Goal: Information Seeking & Learning: Learn about a topic

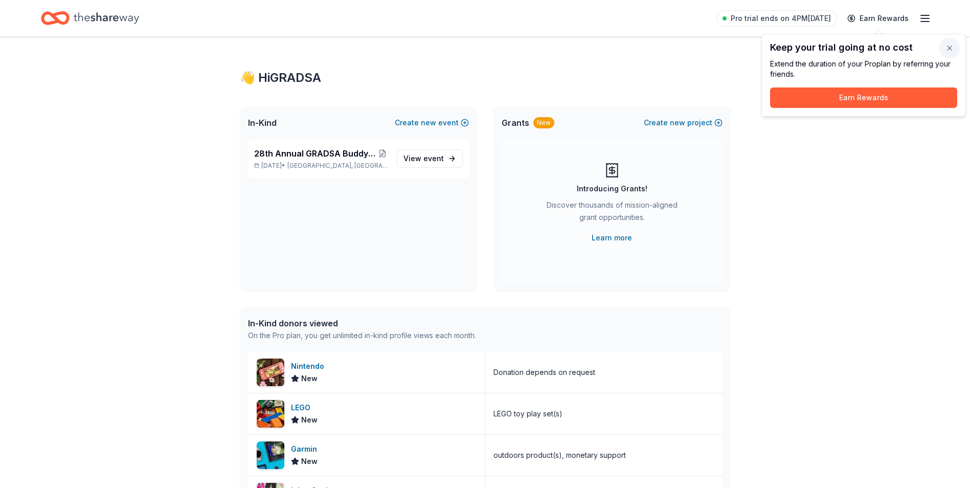
click at [948, 43] on button "button" at bounding box center [950, 48] width 20 height 20
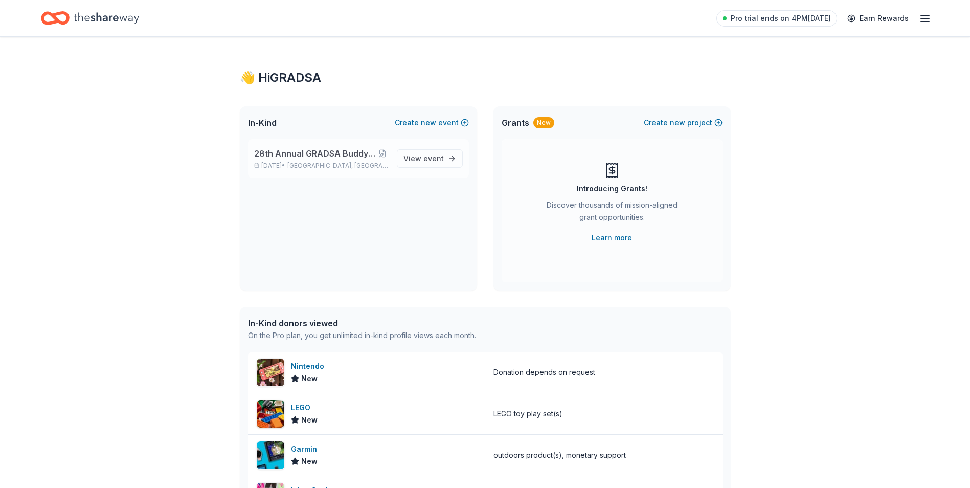
click at [328, 159] on span "28th Annual GRADSA Buddy Walk/5K & Silent Auction" at bounding box center [315, 153] width 123 height 12
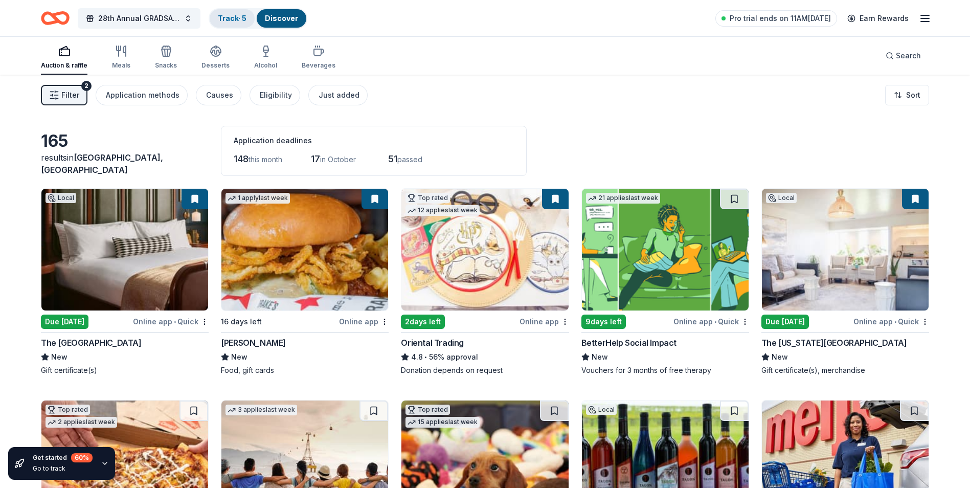
click at [240, 23] on div "Track · 5" at bounding box center [232, 18] width 45 height 18
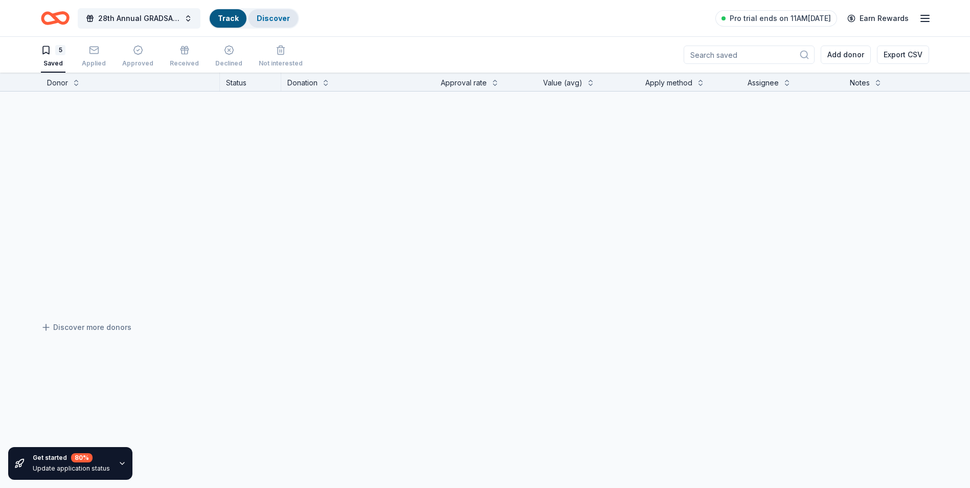
scroll to position [1, 0]
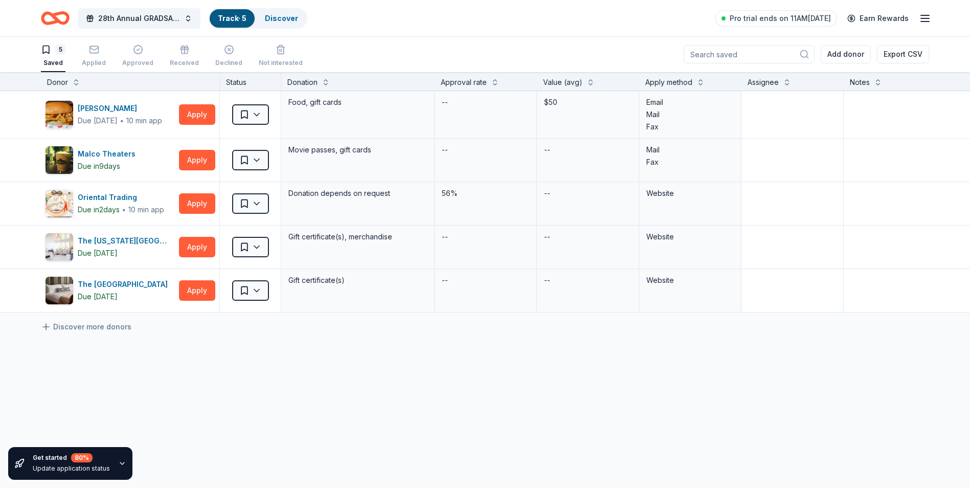
click at [54, 56] on div "5 Saved" at bounding box center [53, 56] width 25 height 23
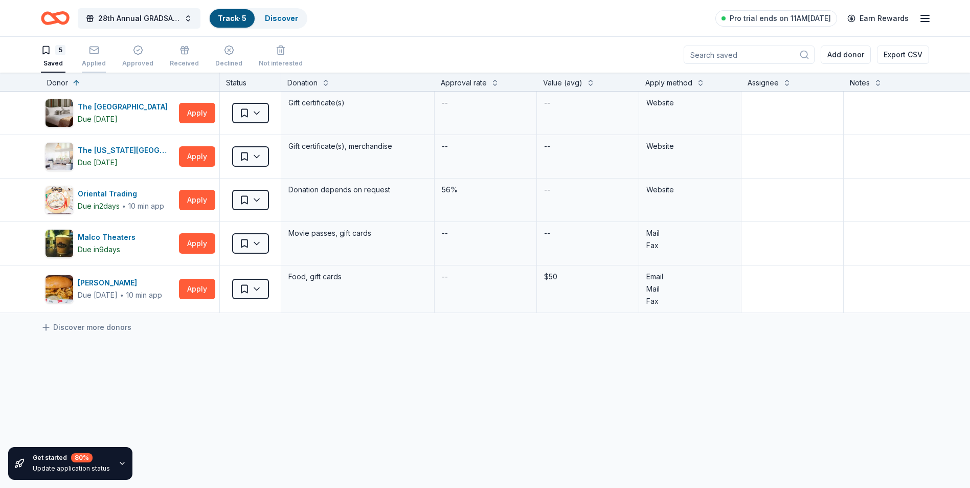
click at [102, 58] on div "Applied" at bounding box center [94, 56] width 24 height 23
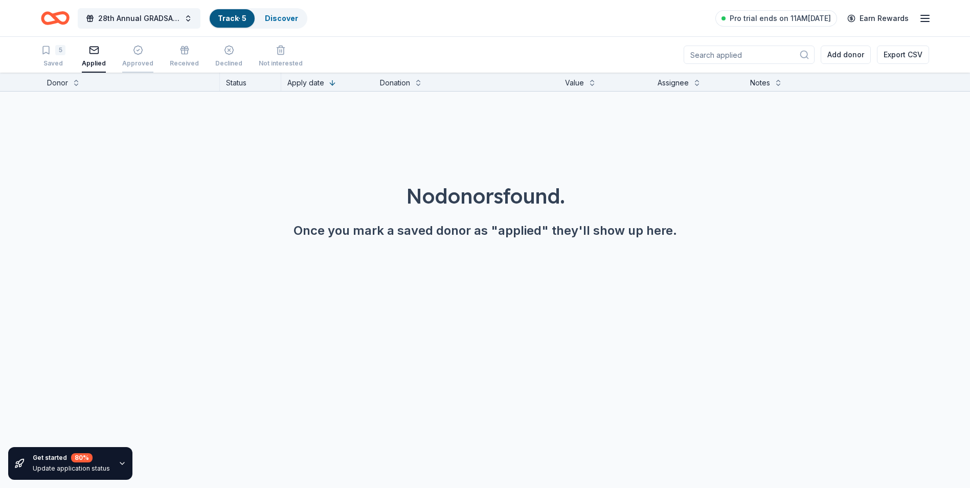
click at [146, 58] on div "Approved" at bounding box center [137, 56] width 31 height 23
click at [178, 58] on div "Received" at bounding box center [184, 56] width 29 height 23
click at [215, 58] on div "Declined" at bounding box center [228, 56] width 27 height 23
click at [266, 58] on div "Not interested" at bounding box center [281, 56] width 44 height 23
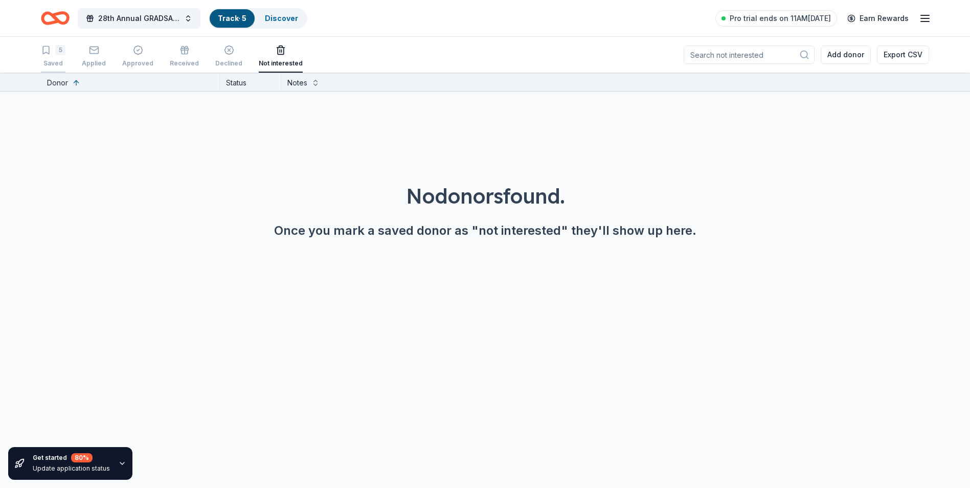
click at [45, 59] on div "5 Saved" at bounding box center [53, 56] width 25 height 23
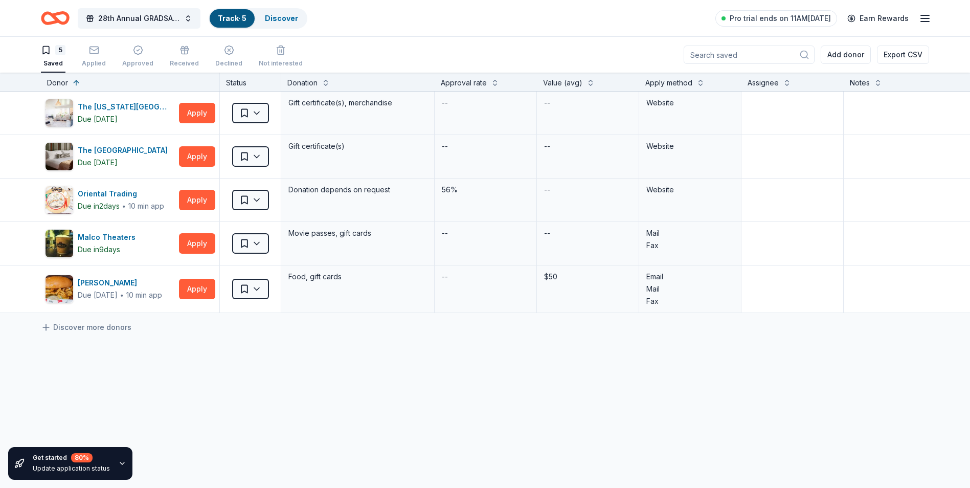
click at [59, 25] on icon "Home" at bounding box center [55, 18] width 29 height 24
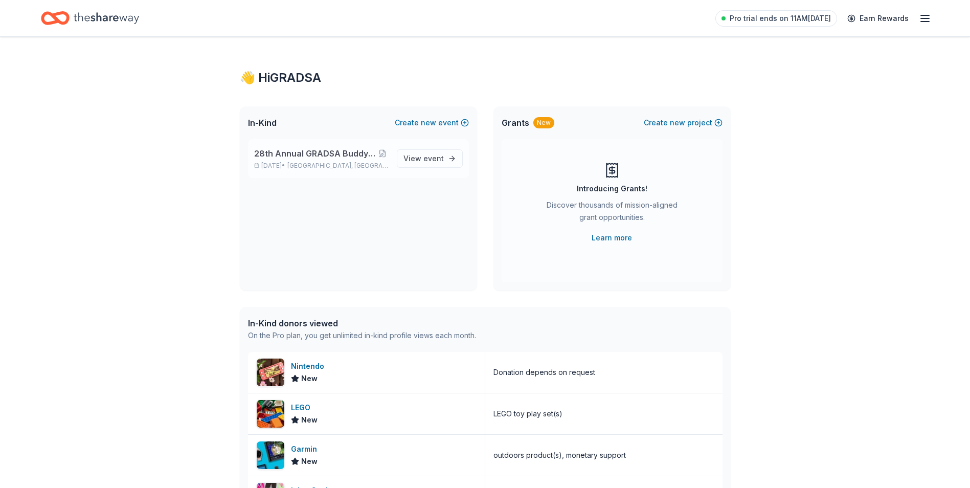
click at [331, 162] on span "[GEOGRAPHIC_DATA], [GEOGRAPHIC_DATA]" at bounding box center [337, 166] width 101 height 8
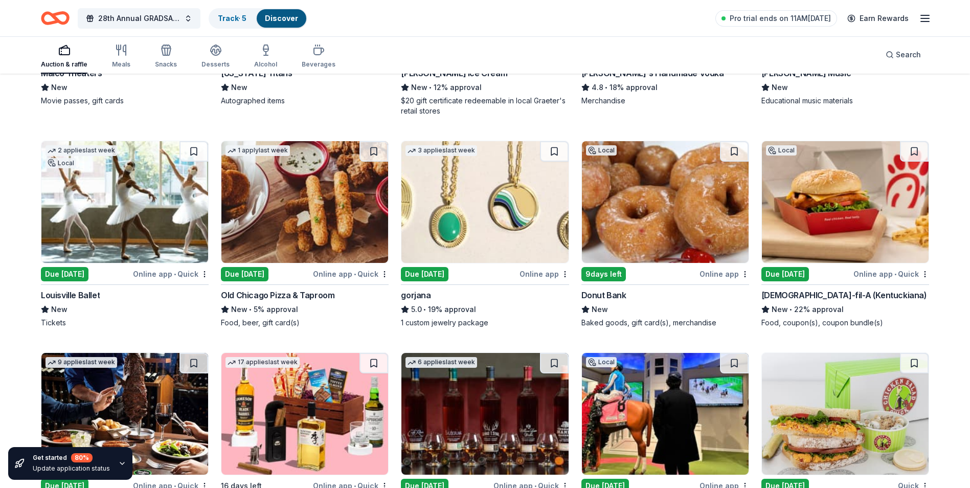
scroll to position [1830, 0]
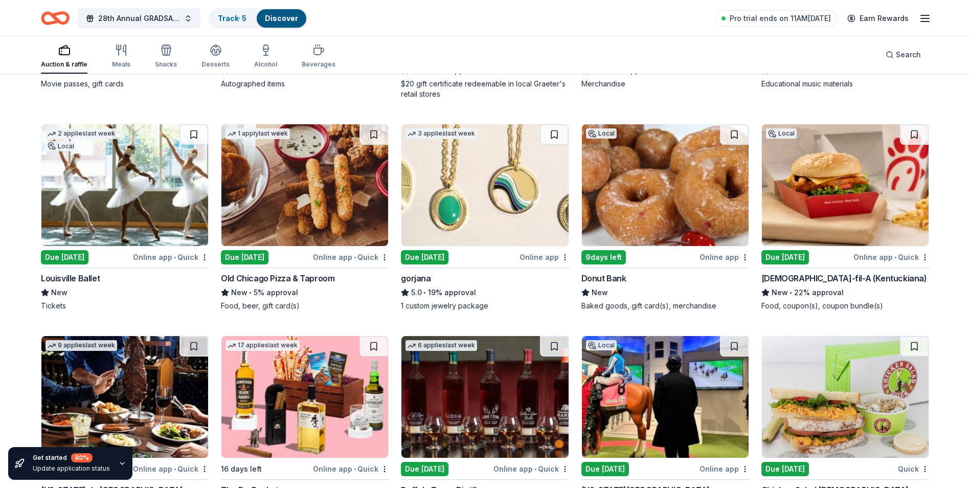
click at [148, 206] on img at bounding box center [124, 185] width 167 height 122
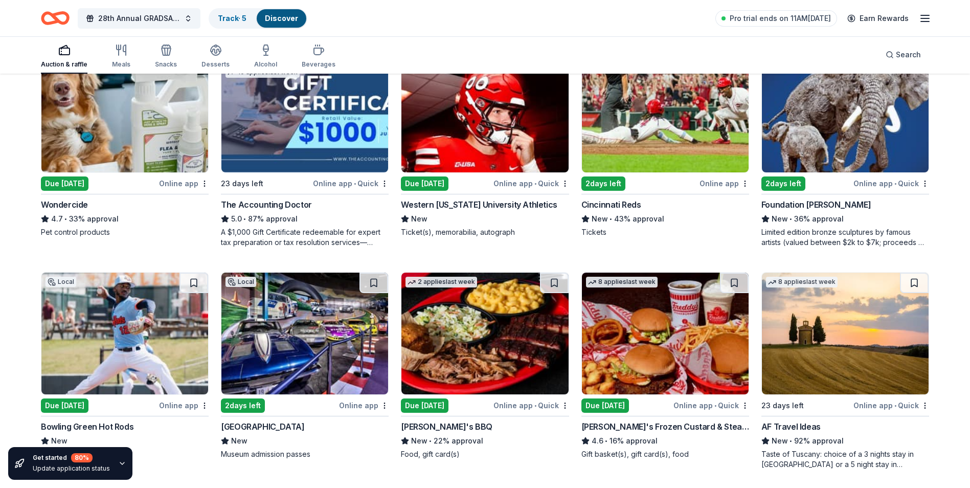
scroll to position [521, 0]
